Goal: Information Seeking & Learning: Check status

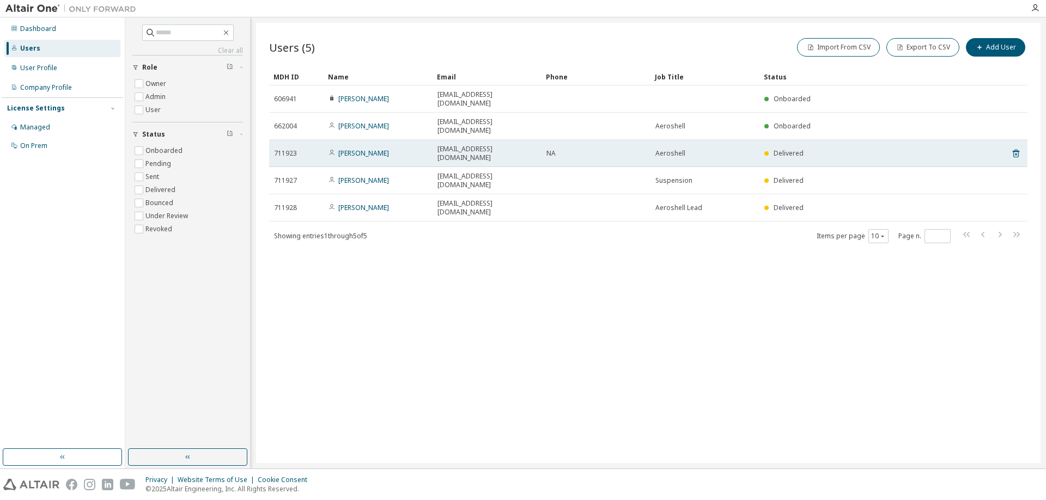
click at [568, 140] on td "NA" at bounding box center [595, 153] width 109 height 27
click at [364, 149] on link "[PERSON_NAME]" at bounding box center [363, 153] width 51 height 9
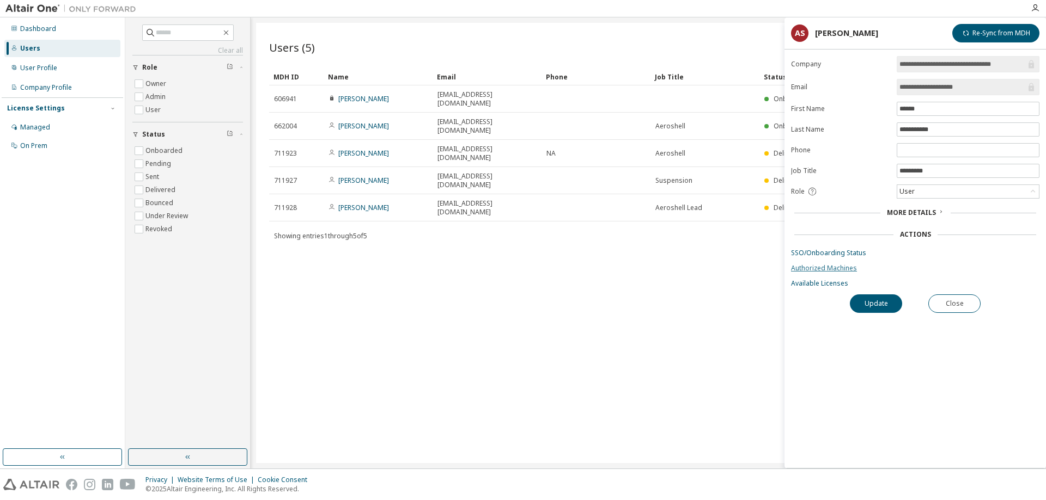
click at [828, 268] on link "Authorized Machines" at bounding box center [915, 268] width 248 height 9
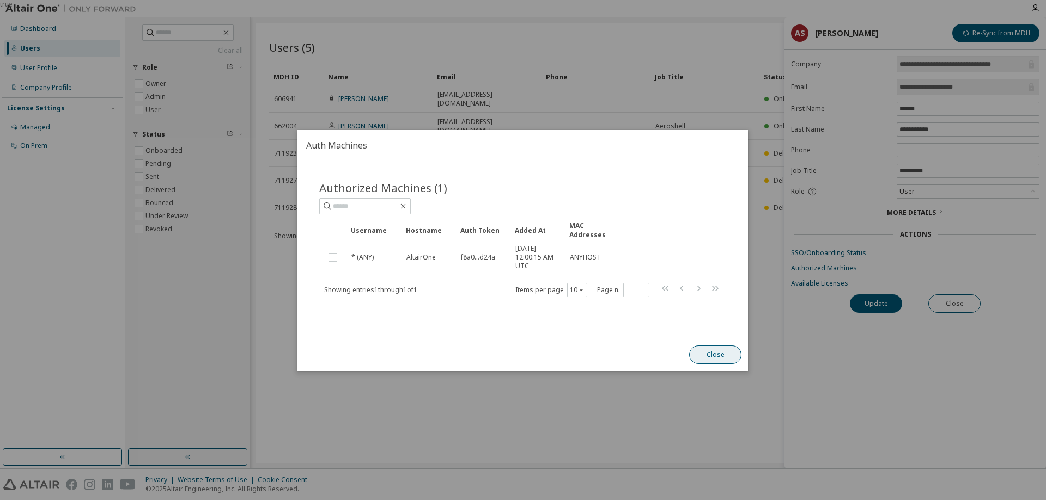
click at [708, 352] on button "Close" at bounding box center [715, 355] width 52 height 19
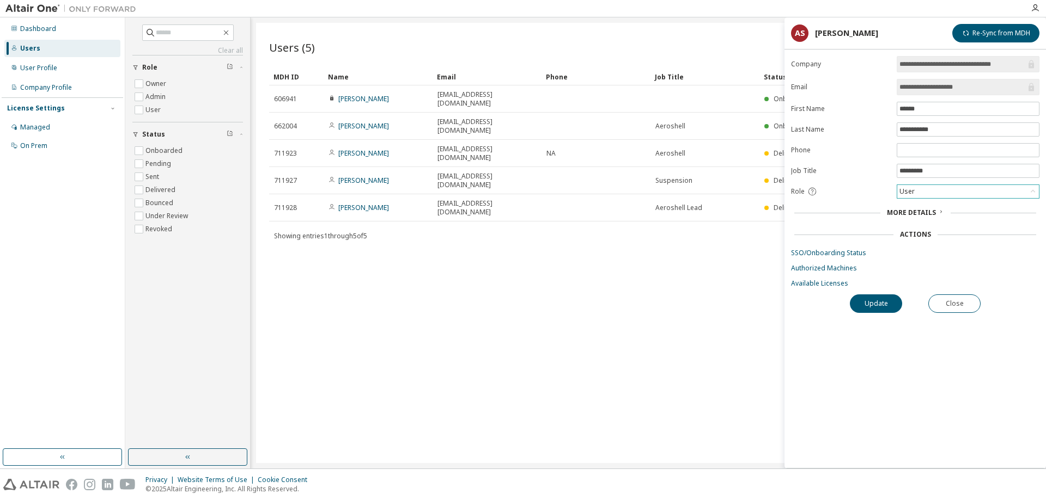
click at [945, 194] on div "User" at bounding box center [968, 191] width 142 height 13
click at [937, 211] on icon at bounding box center [940, 212] width 7 height 7
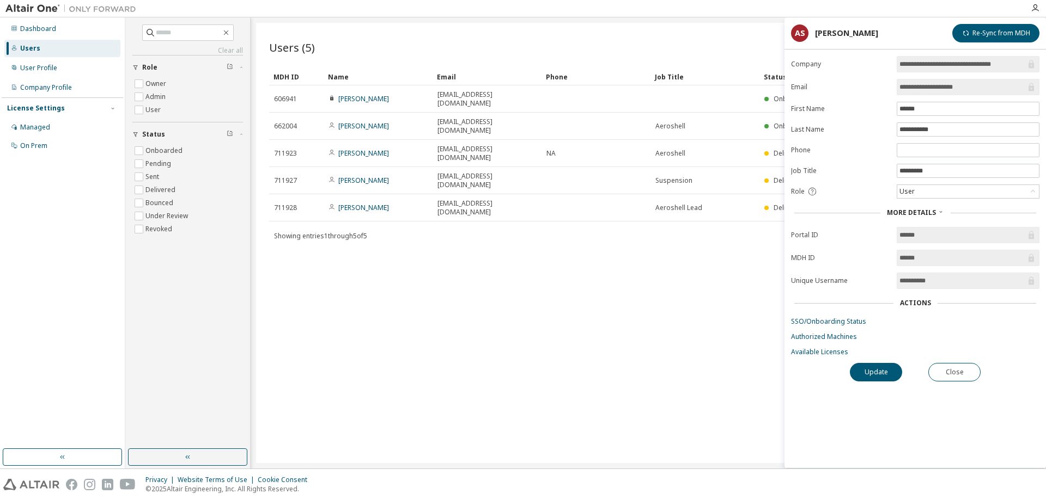
click at [931, 215] on span "More Details" at bounding box center [911, 212] width 49 height 9
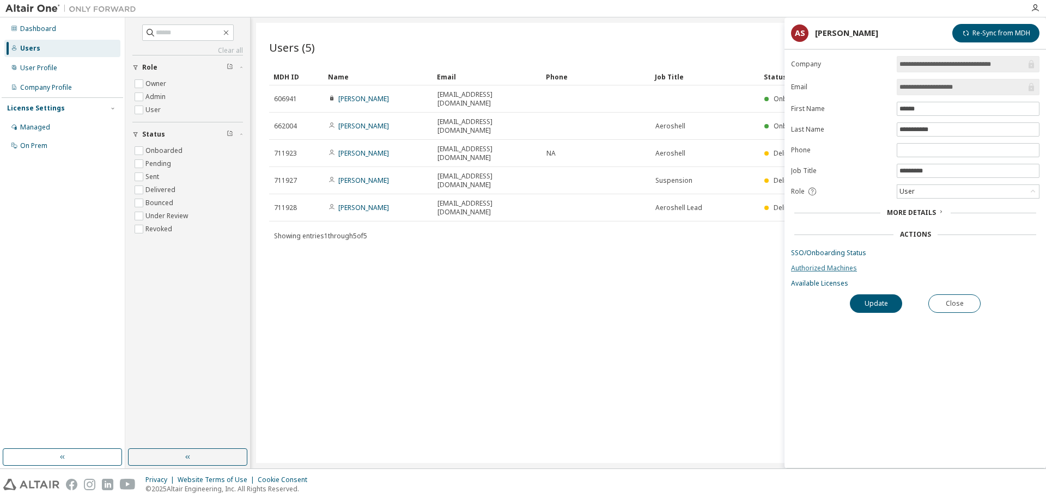
click at [827, 268] on link "Authorized Machines" at bounding box center [915, 268] width 248 height 9
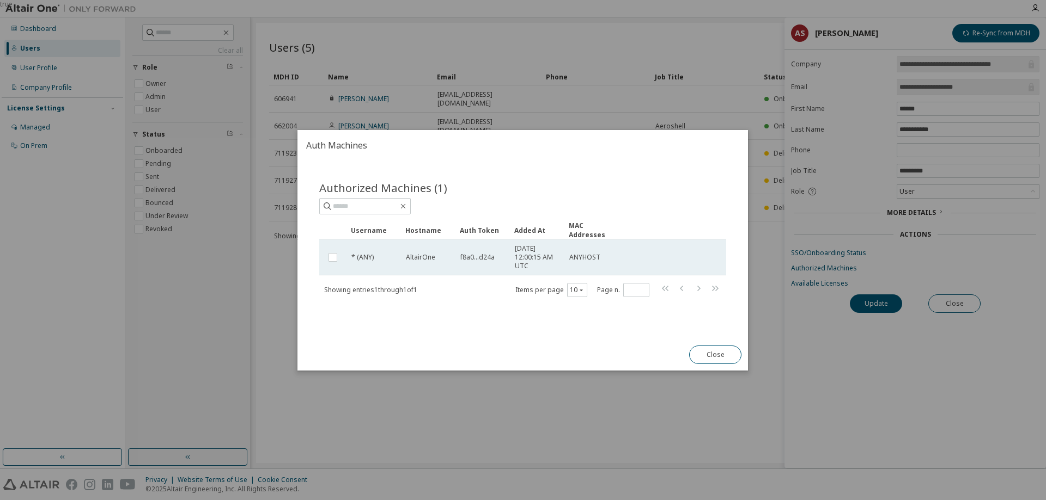
click at [481, 259] on span "f8a0...d24a" at bounding box center [477, 257] width 34 height 9
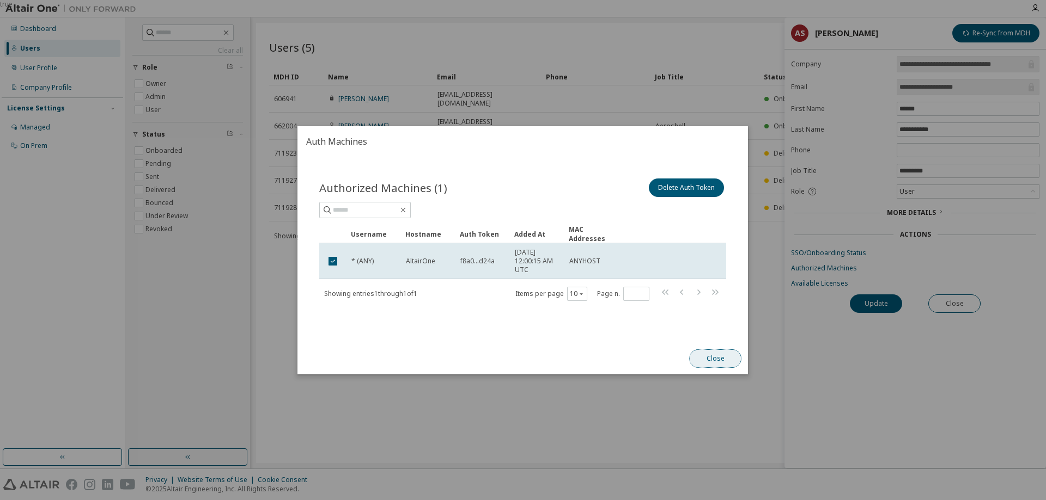
click at [710, 359] on button "Close" at bounding box center [715, 359] width 52 height 19
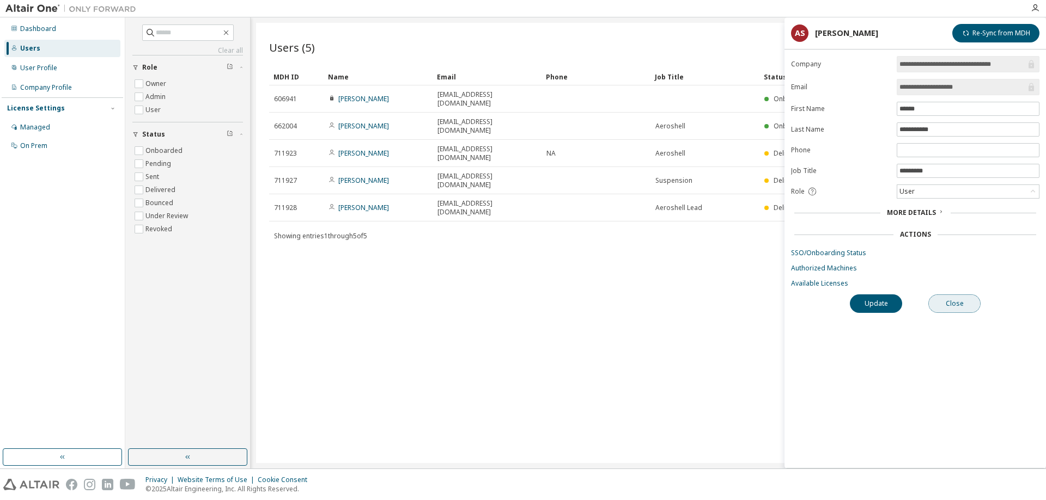
click at [976, 305] on button "Close" at bounding box center [954, 304] width 52 height 19
